Goal: Task Accomplishment & Management: Manage account settings

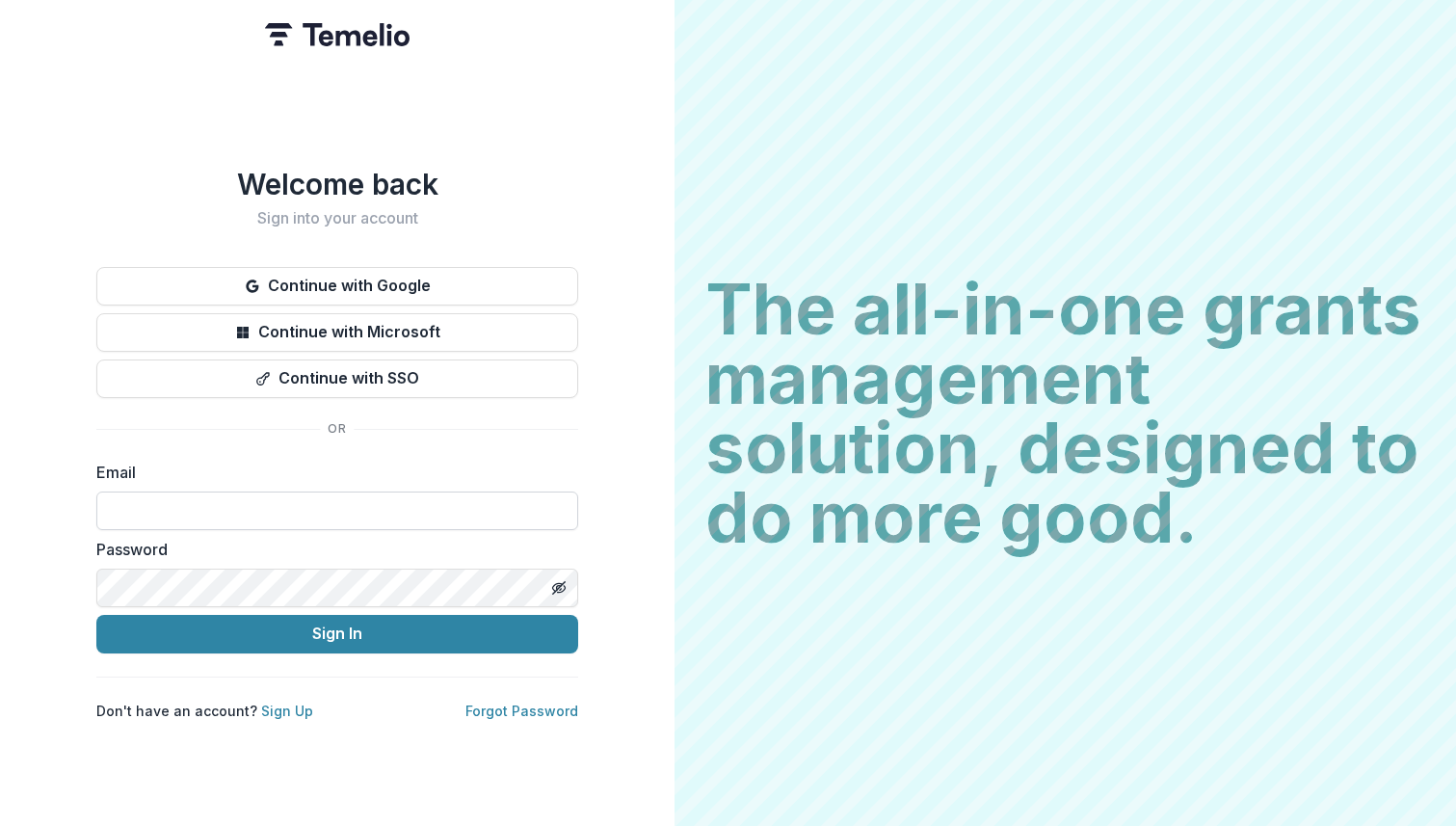
click at [346, 506] on input at bounding box center [338, 510] width 482 height 39
type input "**********"
click at [97, 615] on button "Sign In" at bounding box center [338, 634] width 482 height 39
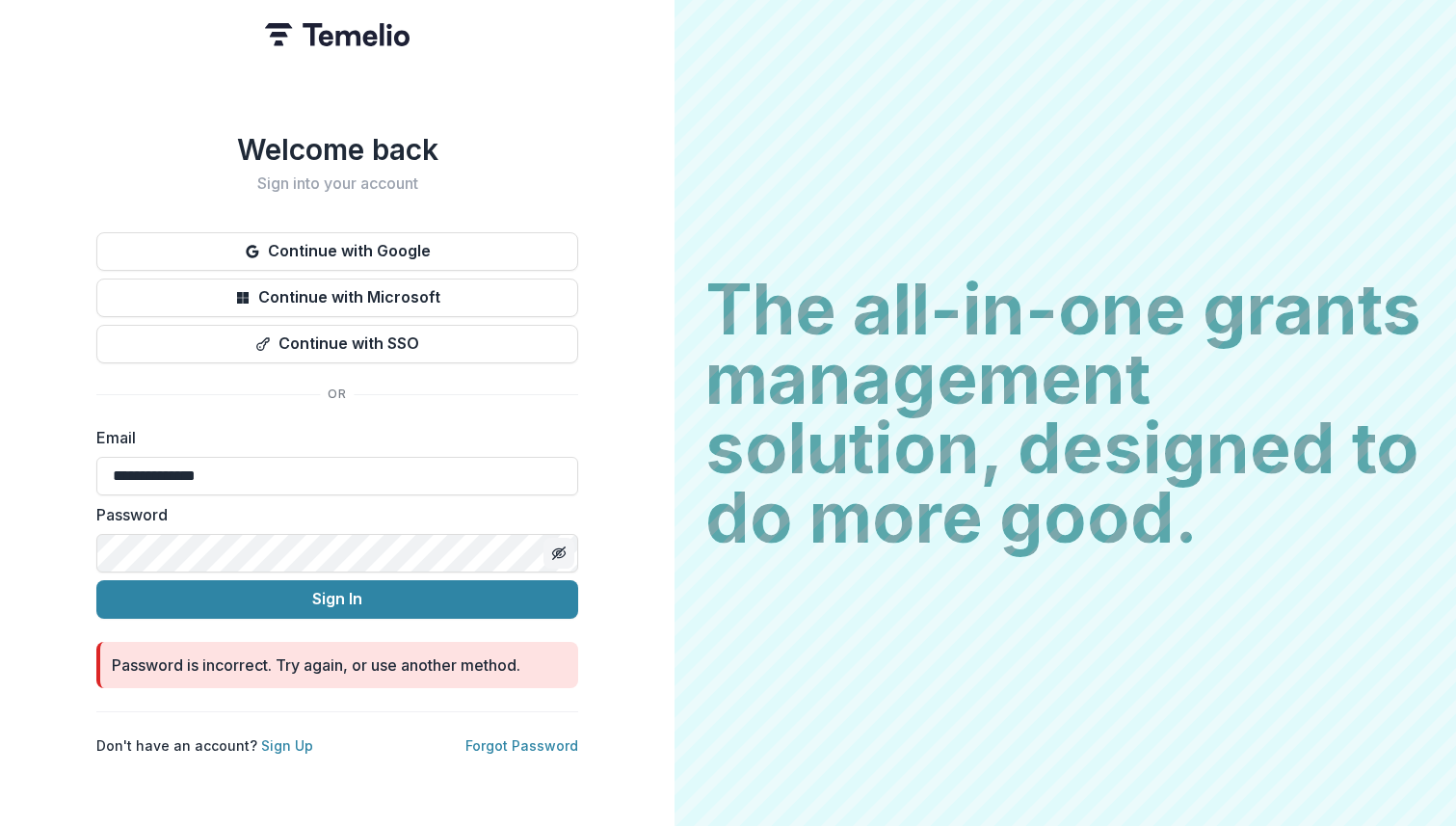
click at [558, 545] on icon "Toggle password visibility" at bounding box center [558, 552] width 15 height 15
click at [28, 539] on div "**********" at bounding box center [337, 413] width 674 height 826
click at [97, 580] on button "Sign In" at bounding box center [338, 599] width 482 height 39
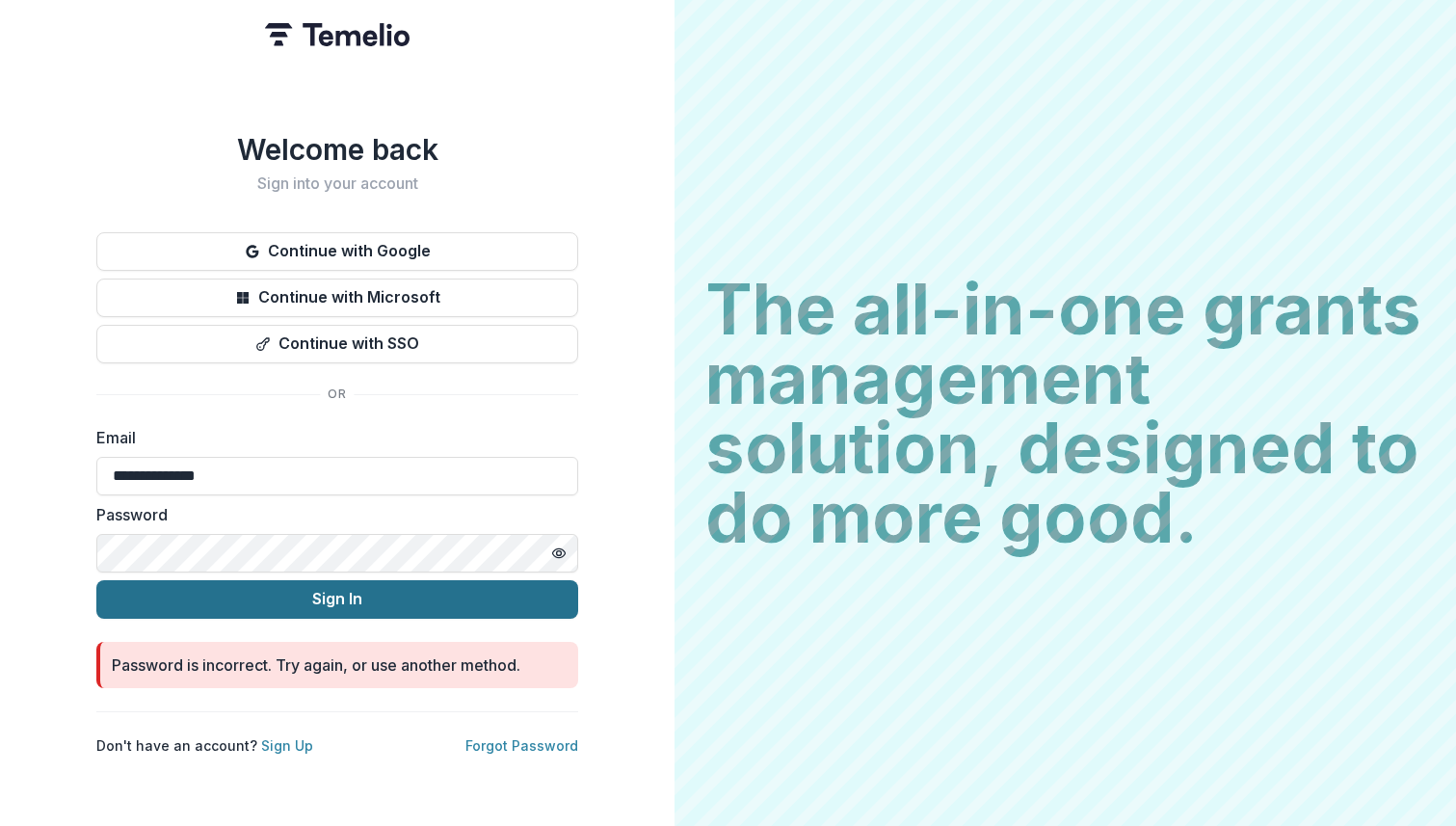
click at [286, 584] on button "Sign In" at bounding box center [338, 599] width 482 height 39
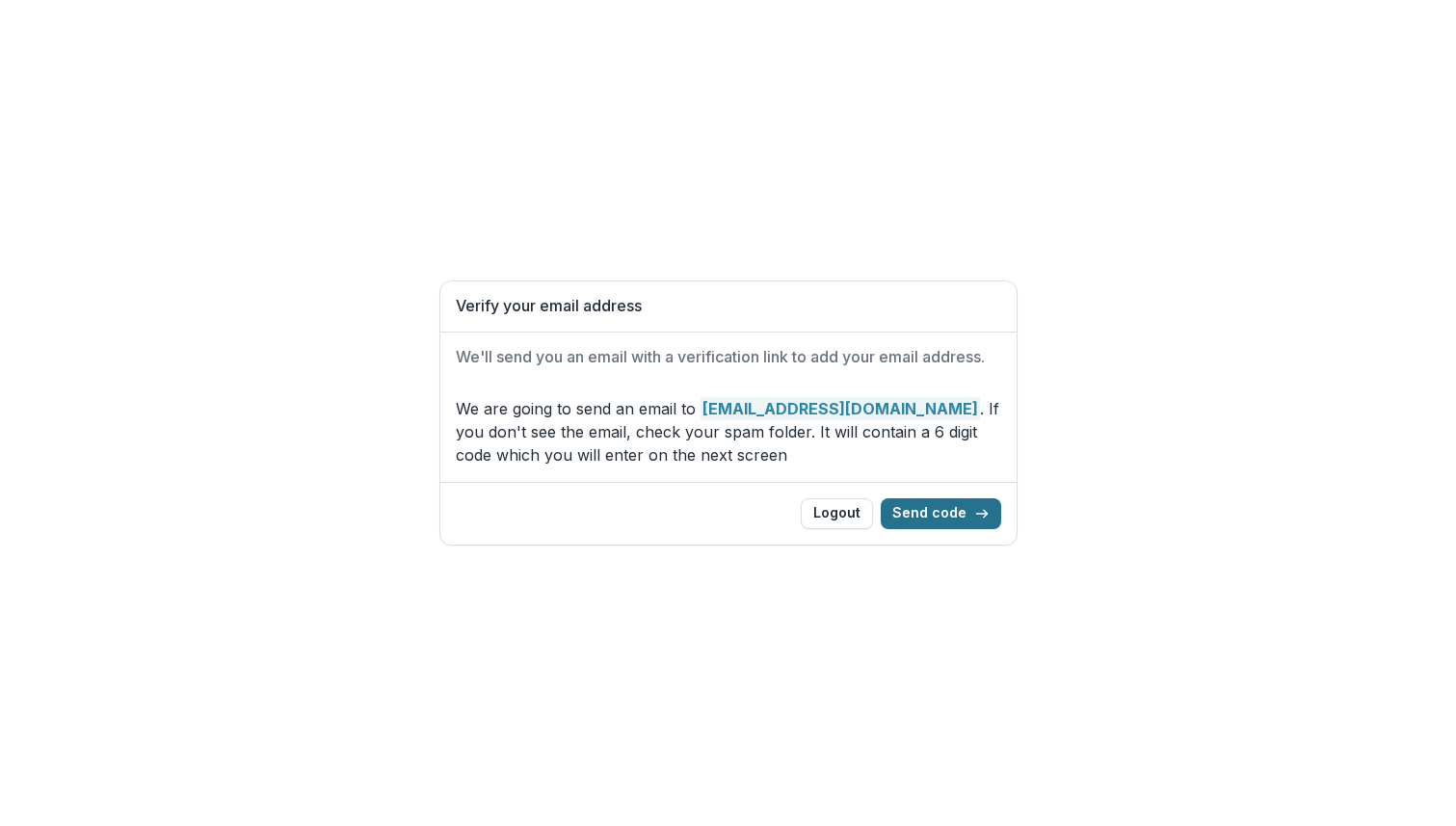
click at [929, 509] on button "Send code" at bounding box center [940, 513] width 121 height 31
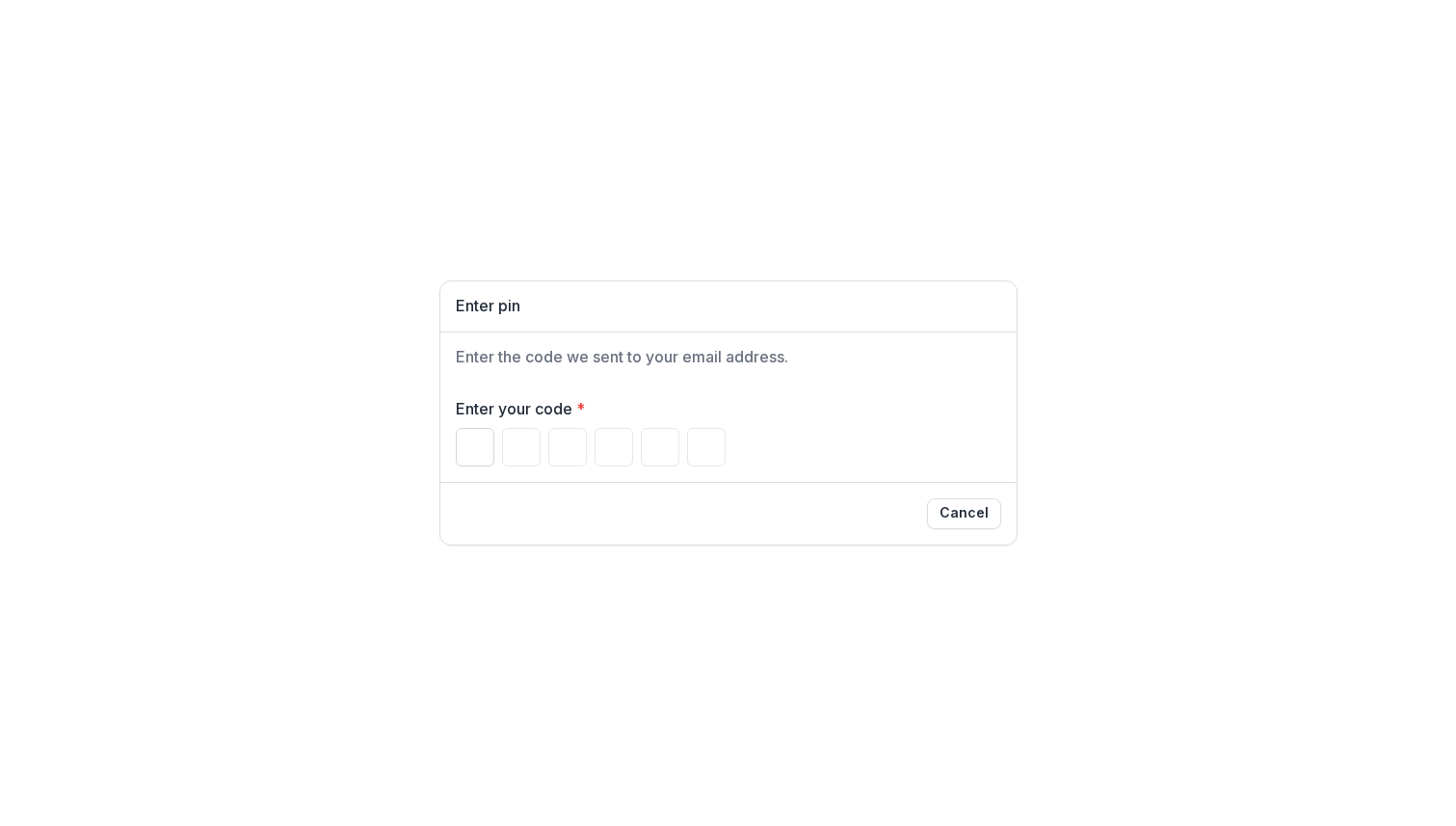
click at [467, 453] on input "Please enter your pin code" at bounding box center [475, 446] width 39 height 39
paste input "******"
type input "*"
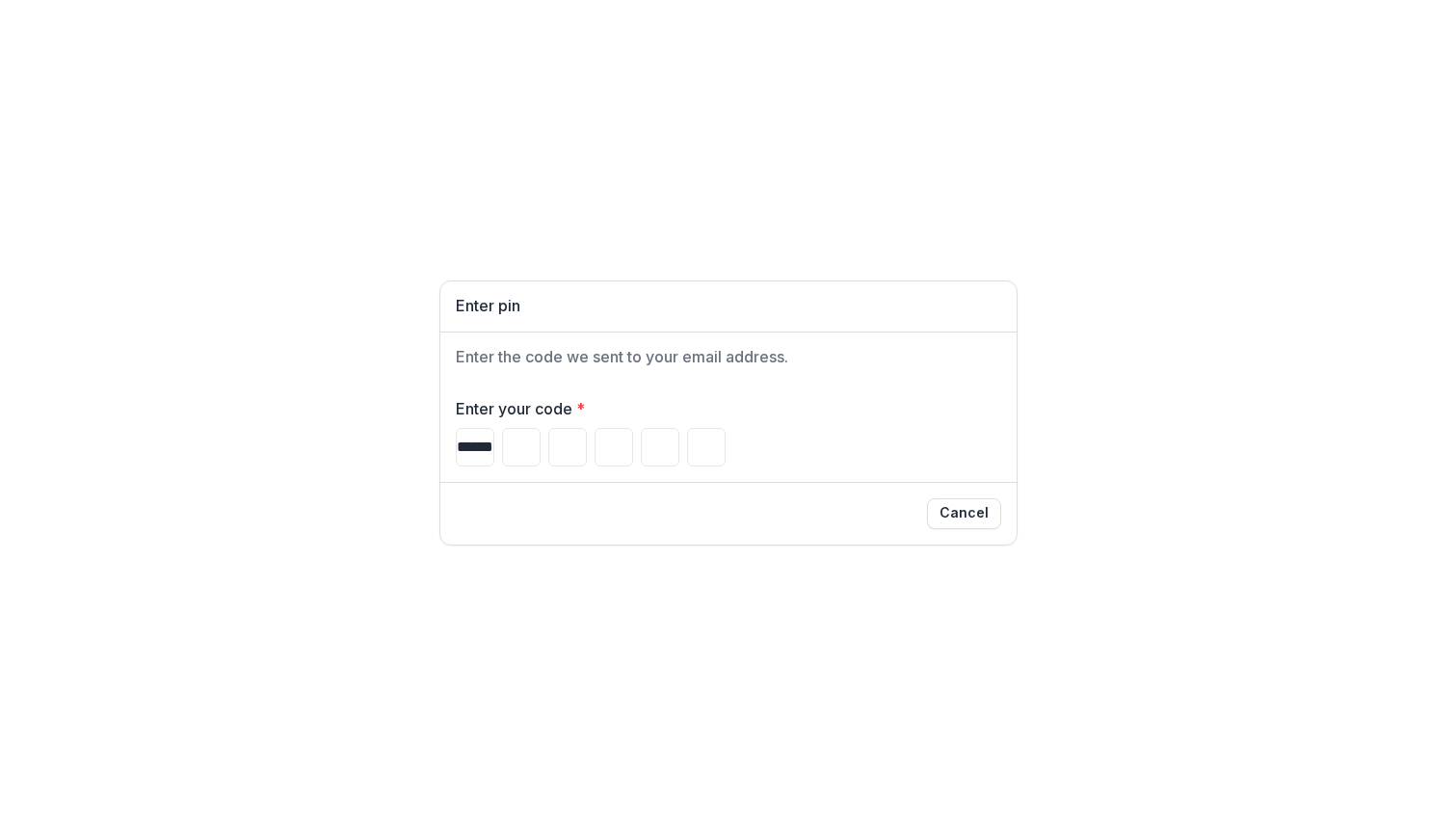
type input "*"
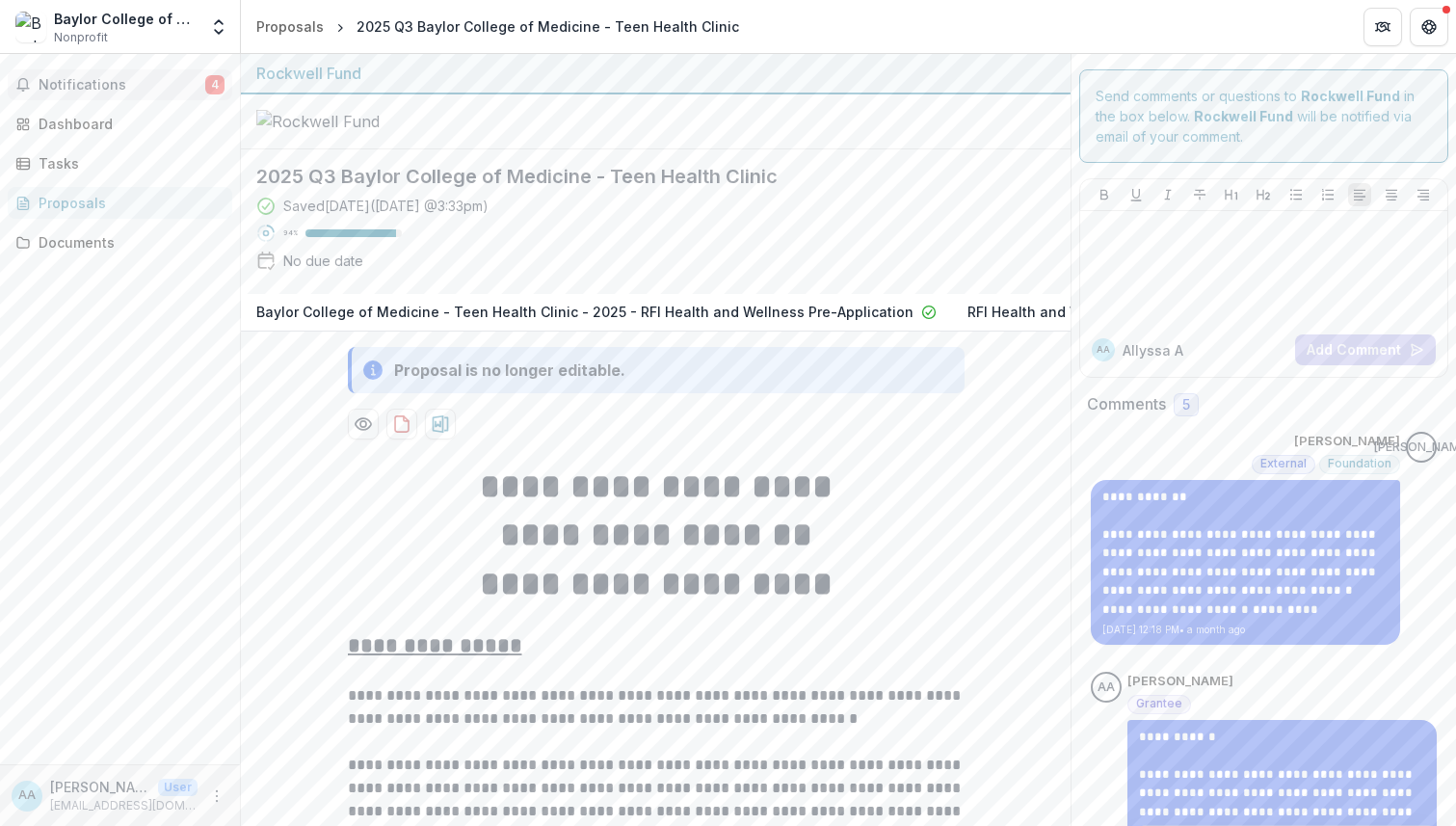
click at [159, 87] on span "Notifications" at bounding box center [121, 85] width 166 height 16
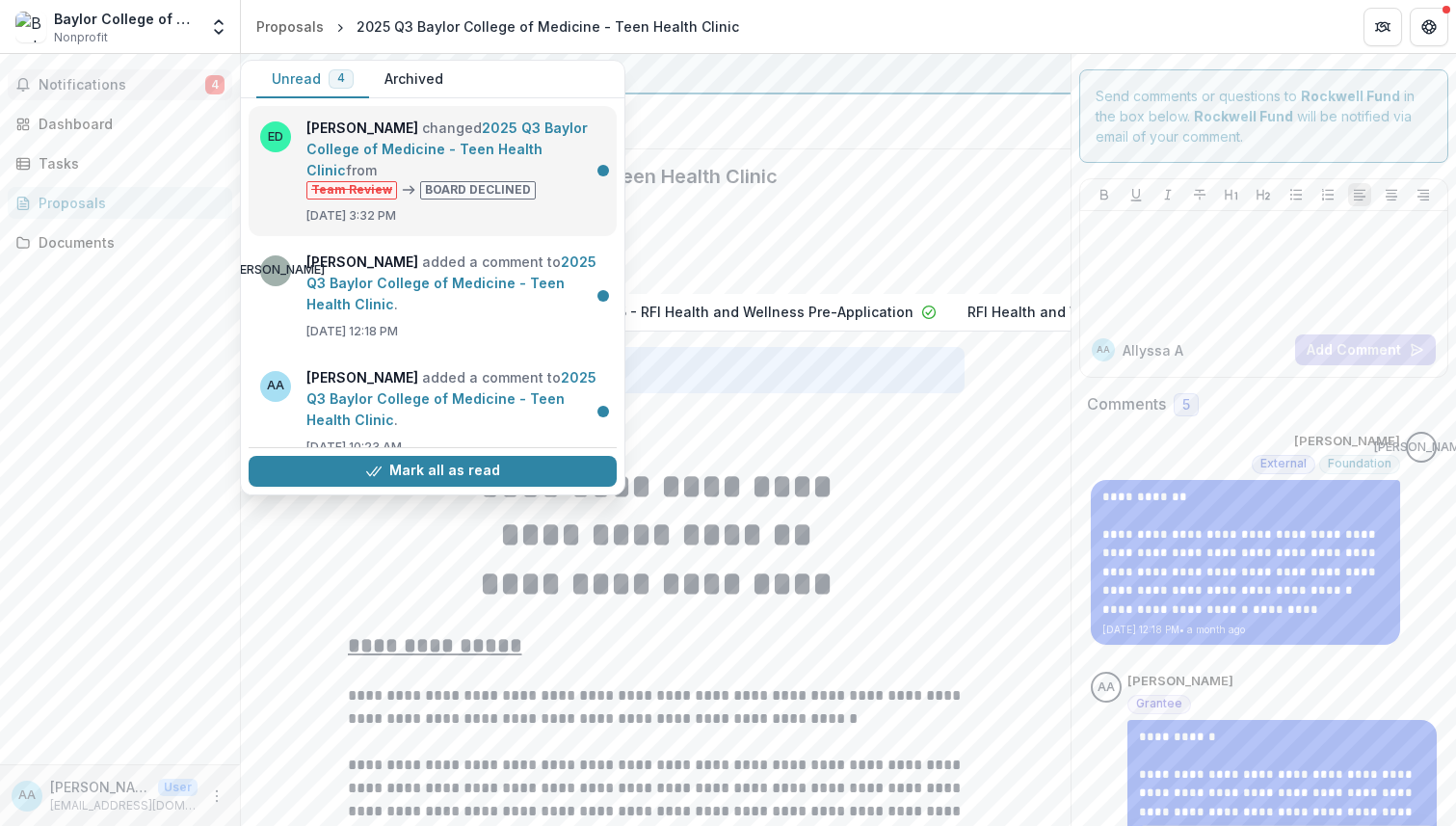
click at [530, 131] on link "2025 Q3 Baylor College of Medicine - Teen Health Clinic" at bounding box center [447, 148] width 281 height 59
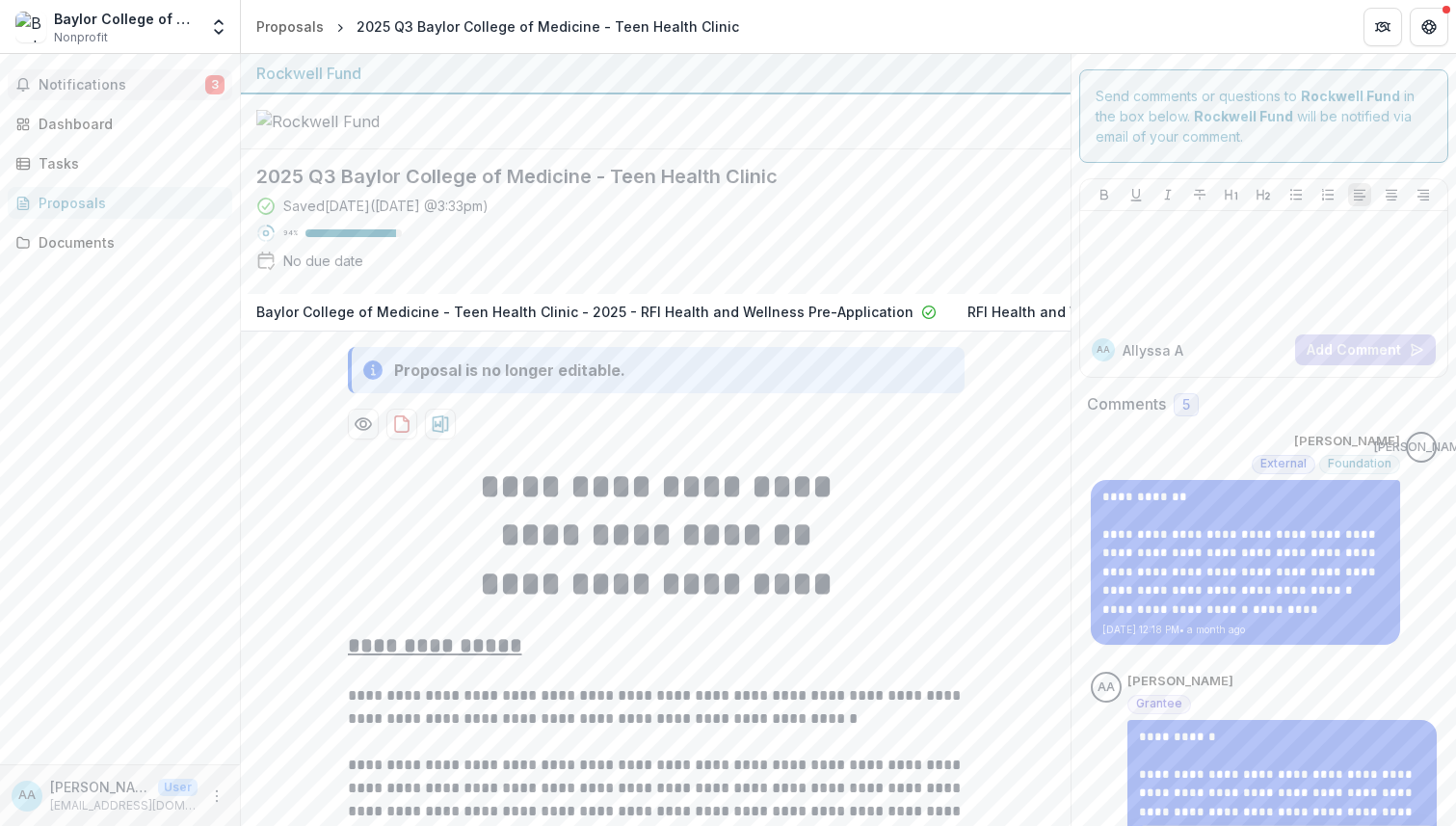
click at [83, 84] on span "Notifications" at bounding box center [121, 85] width 166 height 16
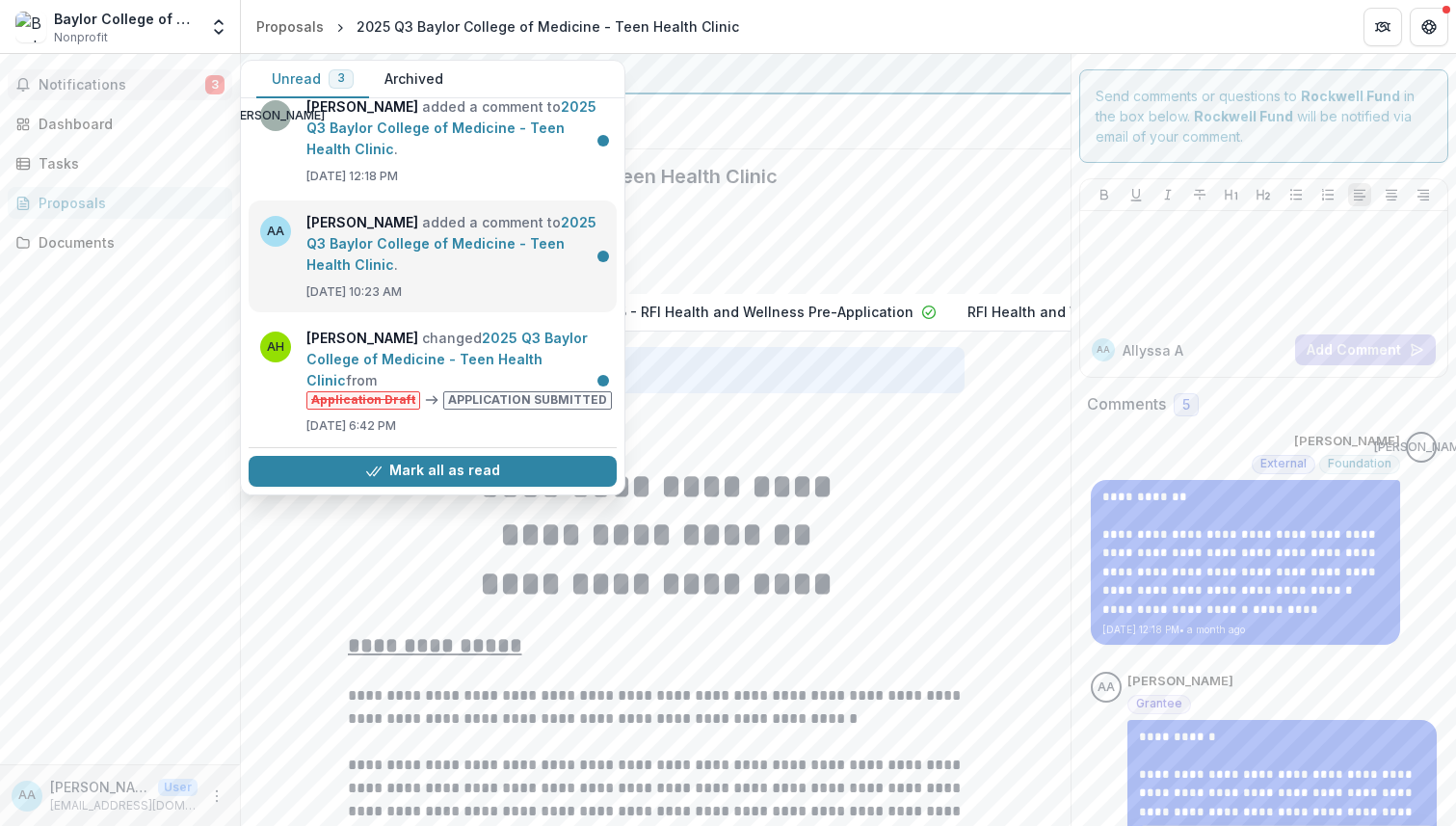
scroll to position [24, 0]
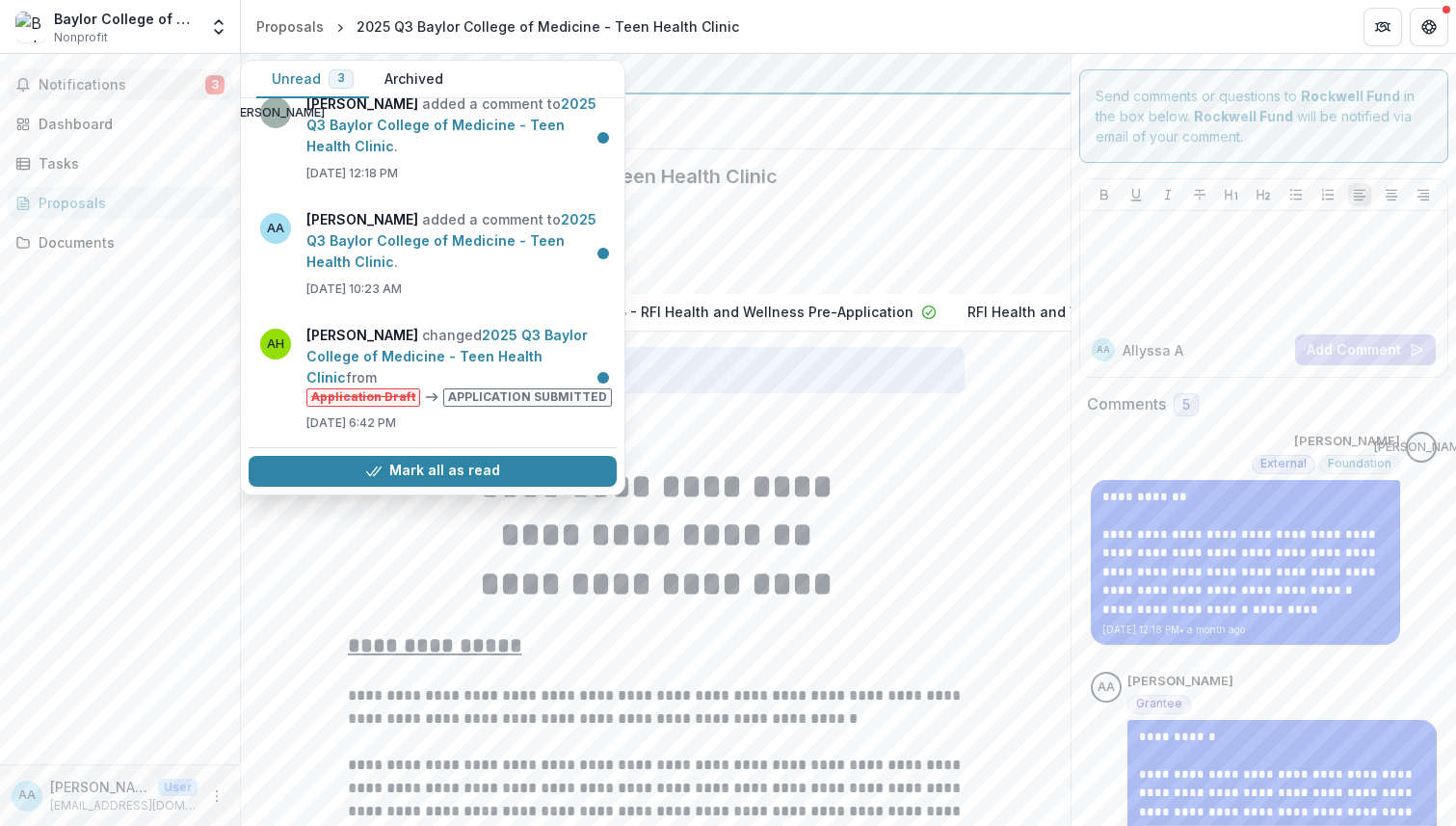
click at [410, 78] on button "Archived" at bounding box center [413, 80] width 90 height 38
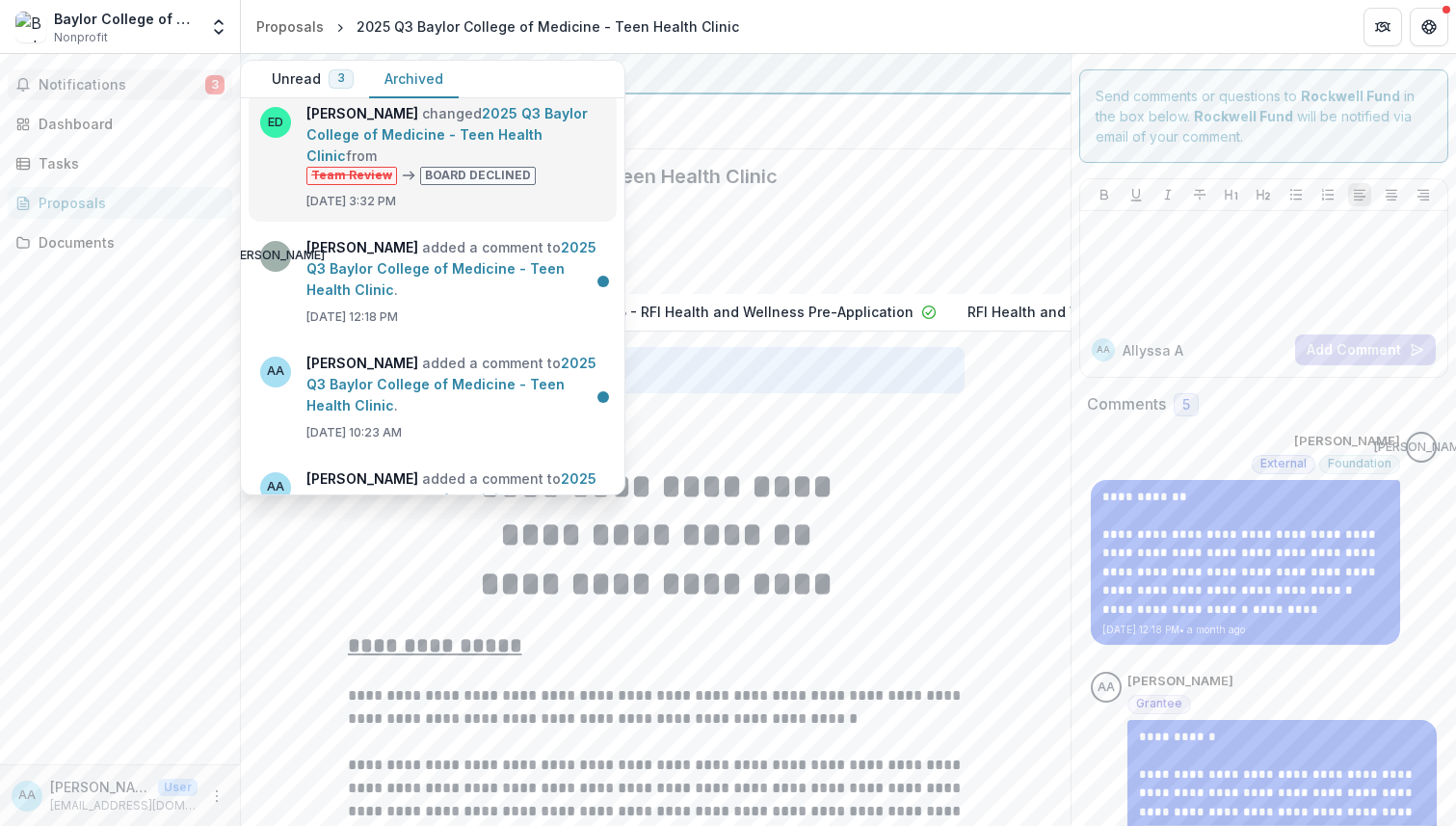
scroll to position [13, 0]
click at [490, 165] on link "2025 Q3 Baylor College of Medicine - Teen Health Clinic" at bounding box center [447, 136] width 281 height 59
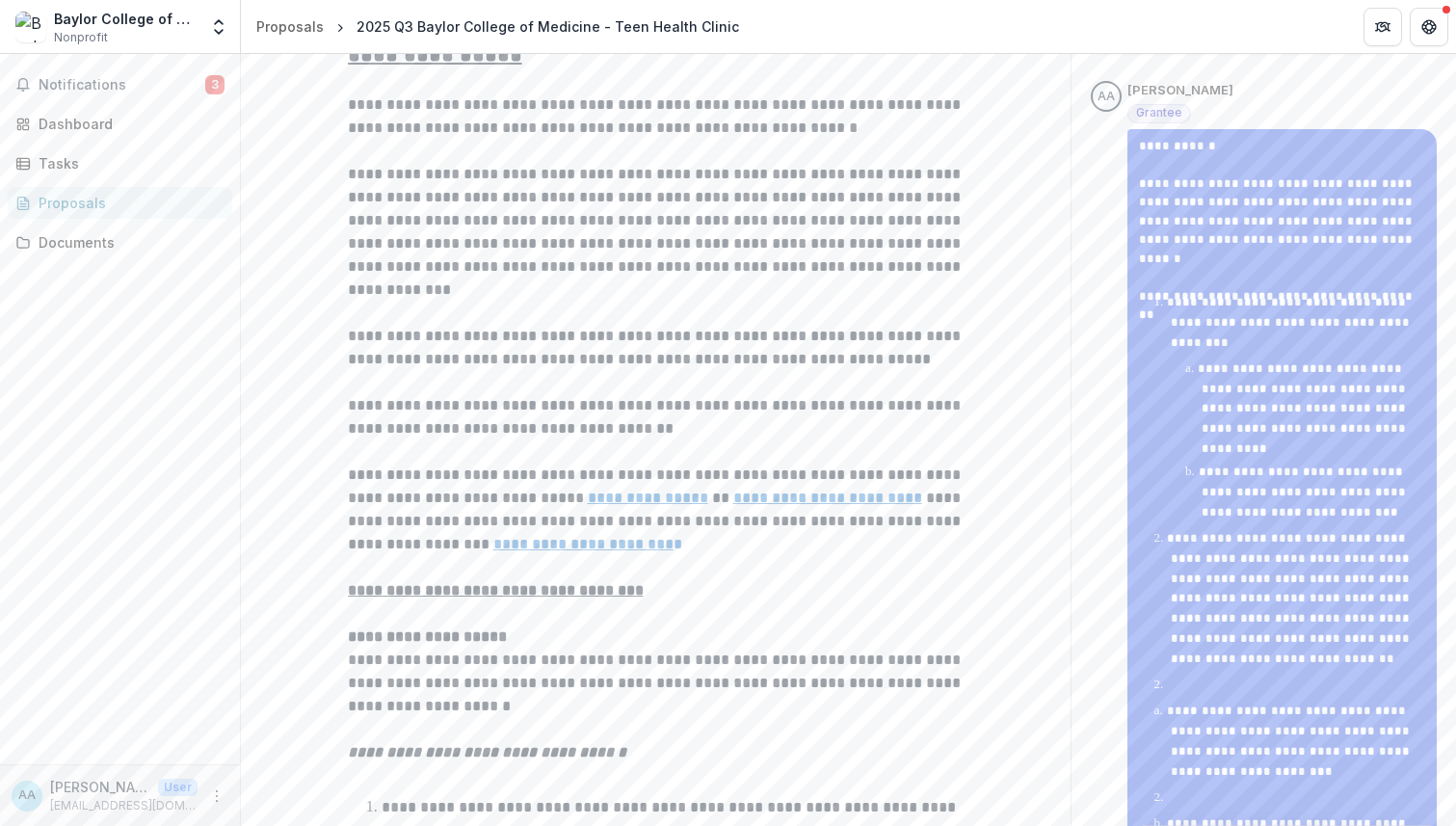
scroll to position [0, 0]
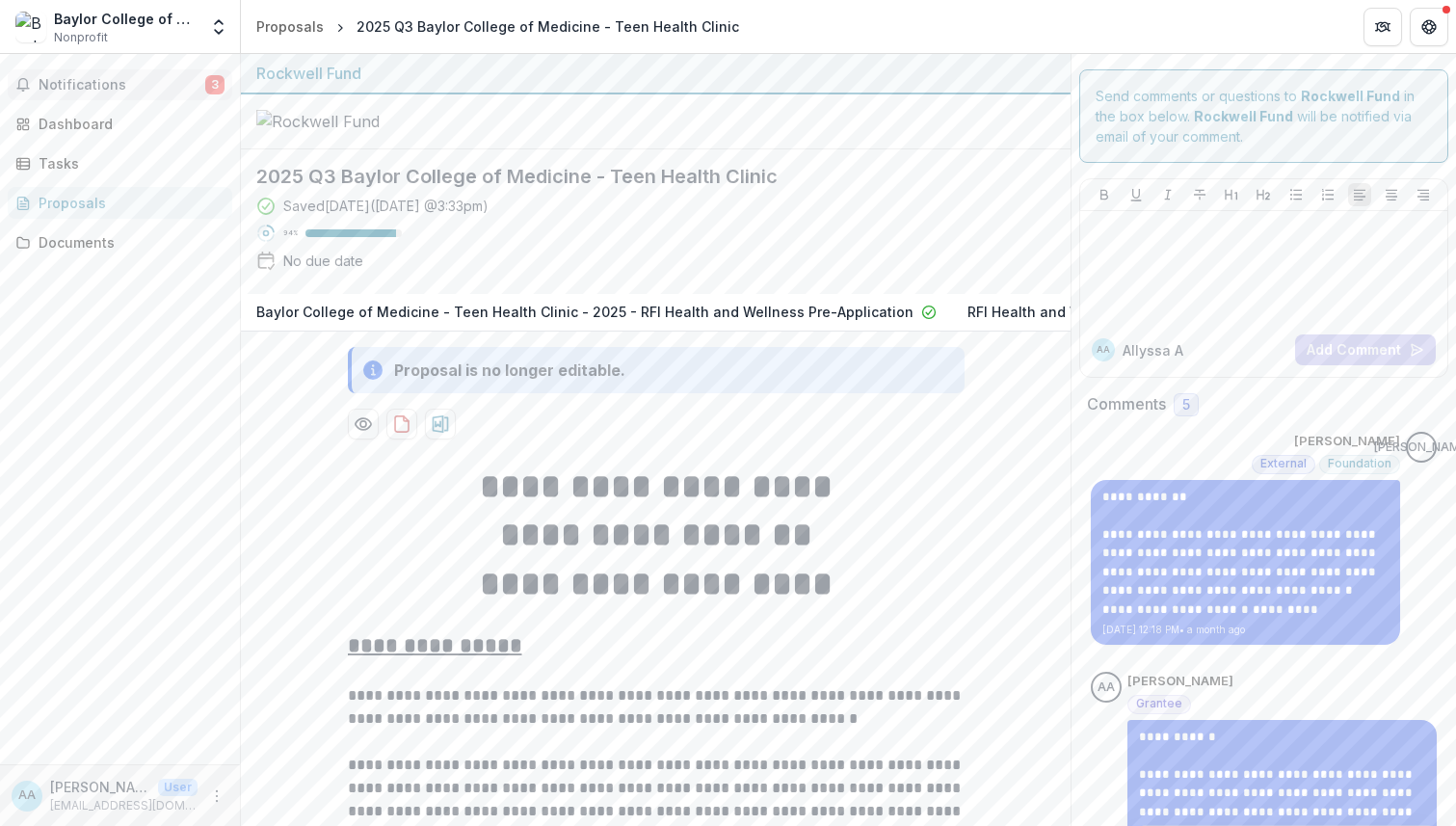
click at [172, 96] on button "Notifications 3" at bounding box center [120, 85] width 224 height 31
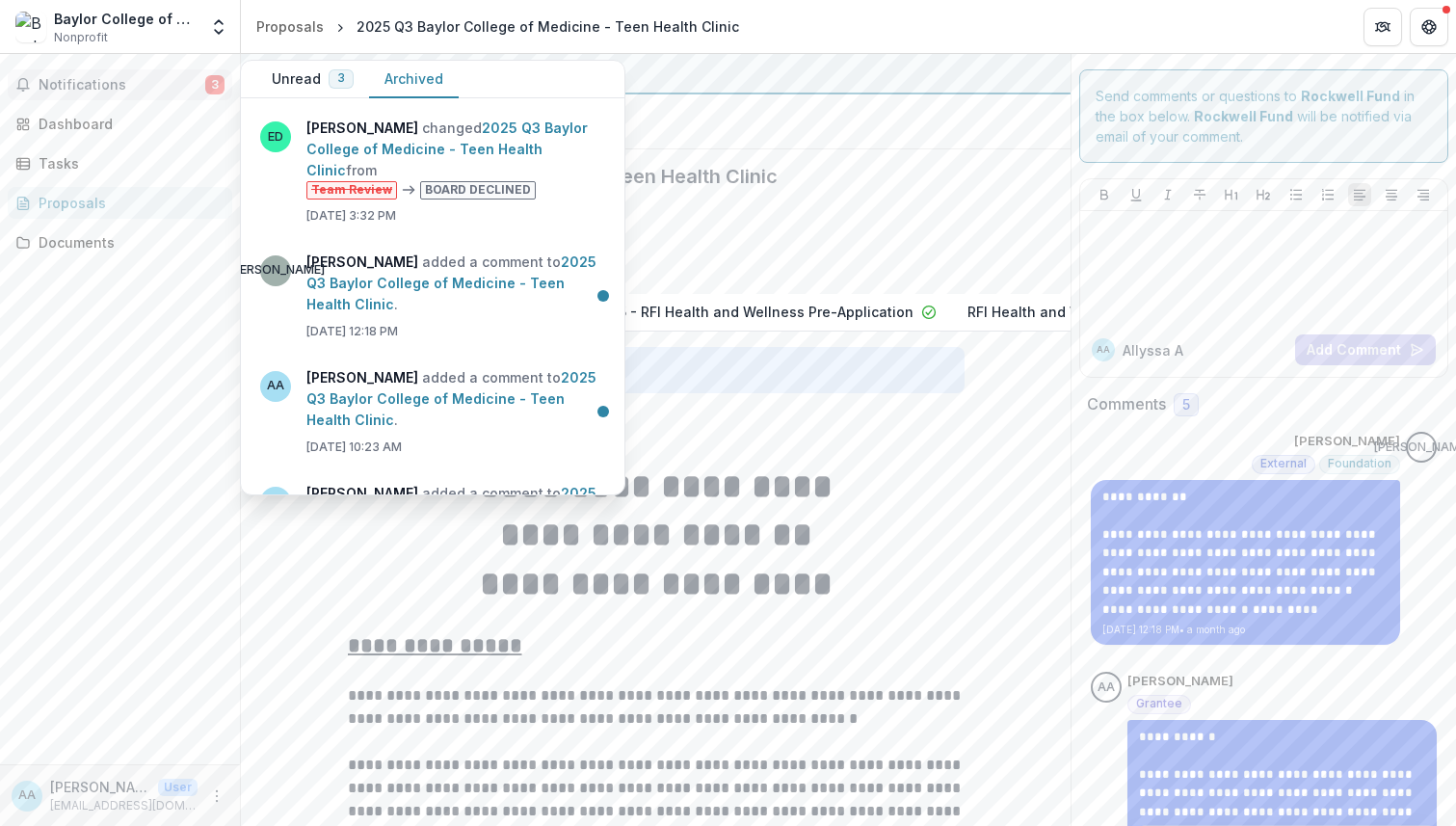
click at [814, 221] on div "Saved 3 days ago ( September 5, 2025 @ 3:33pm ) 94 % No due date" at bounding box center [639, 236] width 768 height 83
